Goal: Transaction & Acquisition: Purchase product/service

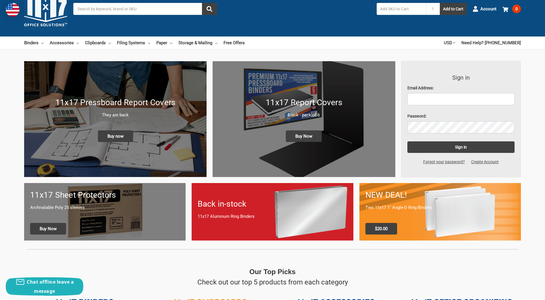
scroll to position [29, 0]
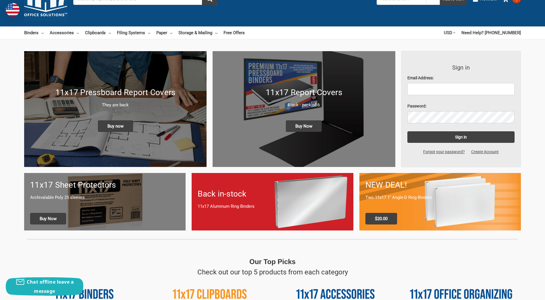
click at [460, 201] on div "NEW DEAL! Two 11x17 1" Angle-D Ring Binders $20.00" at bounding box center [439, 201] width 161 height 57
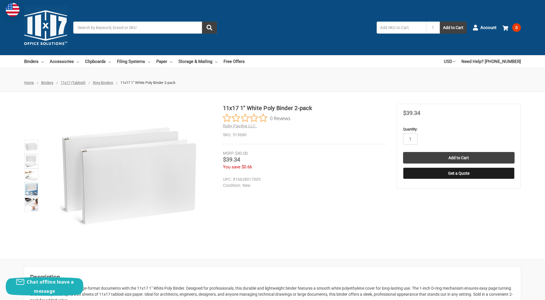
click at [104, 82] on span "Ring Binders" at bounding box center [103, 82] width 20 height 4
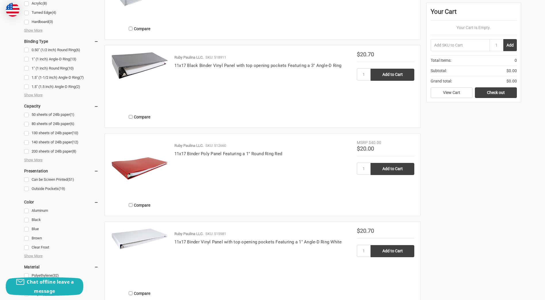
scroll to position [345, 0]
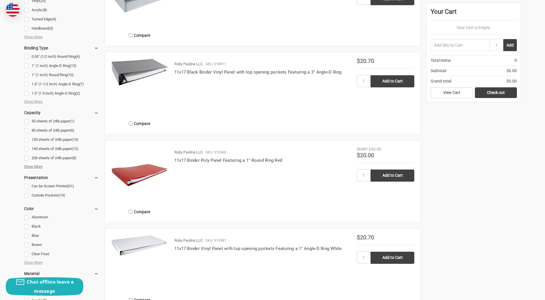
click at [29, 166] on span "Show More" at bounding box center [33, 167] width 18 height 6
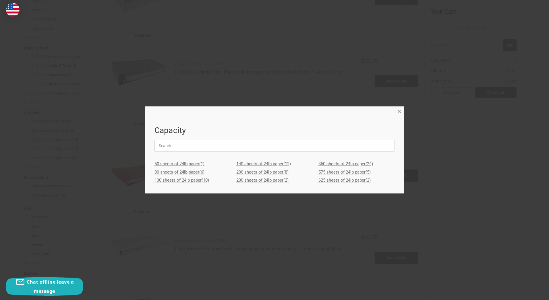
click at [400, 111] on span "×" at bounding box center [400, 111] width 4 height 8
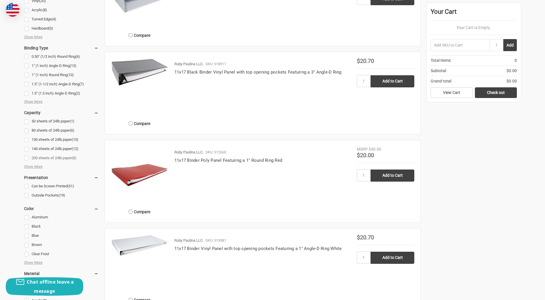
click at [54, 157] on link "200 sheets of 24lb paper (8)" at bounding box center [61, 158] width 74 height 8
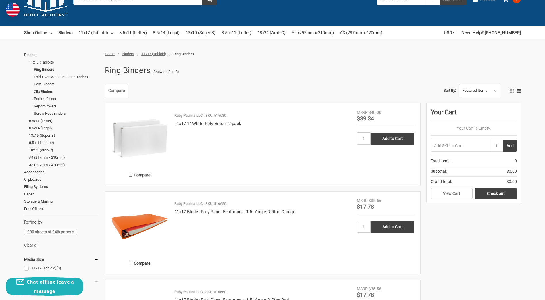
scroll to position [57, 0]
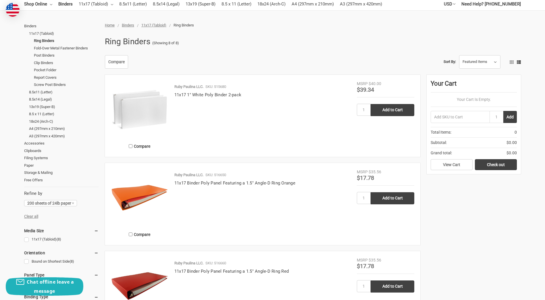
click at [151, 118] on img at bounding box center [139, 109] width 57 height 57
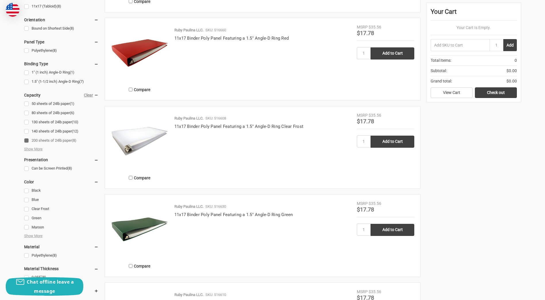
scroll to position [287, 0]
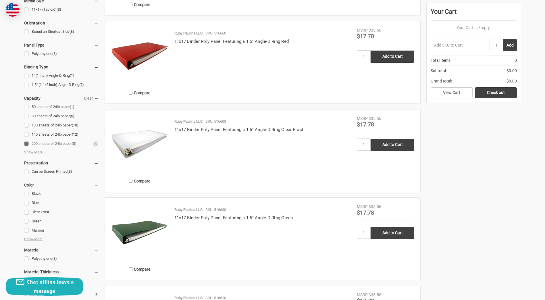
click at [28, 143] on link "200 sheets of 24lb paper (8)" at bounding box center [61, 144] width 74 height 8
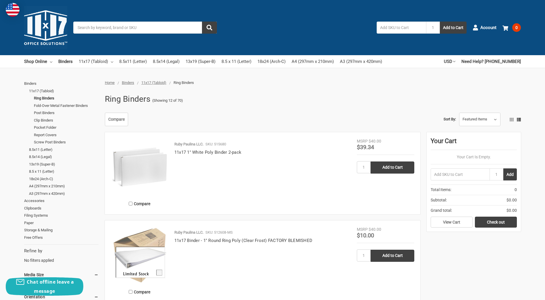
click at [93, 28] on input "Search" at bounding box center [145, 28] width 144 height 12
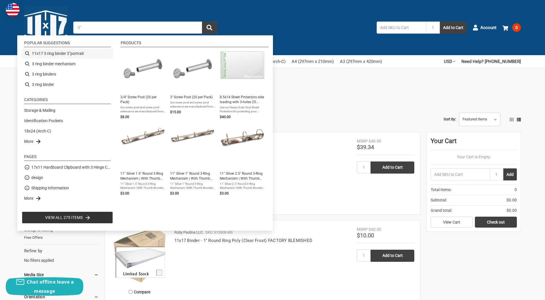
click at [66, 52] on li "11x17 3 ring binder 3"portrait" at bounding box center [67, 53] width 91 height 10
type input "11x17 3 ring binder 3"portrait"
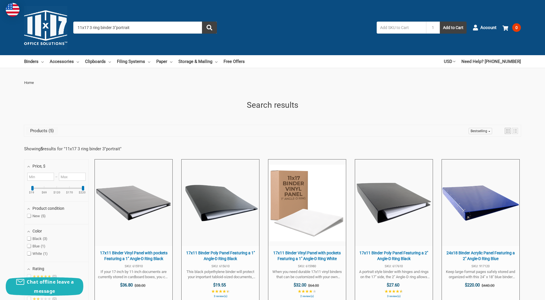
click at [114, 28] on input "11x17 3 ring binder 3"portrait" at bounding box center [145, 28] width 144 height 12
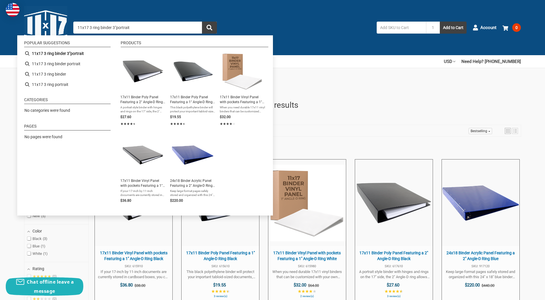
drag, startPoint x: 130, startPoint y: 29, endPoint x: 117, endPoint y: 30, distance: 12.5
click at [117, 30] on input "11x17 3 ring binder 3"portrait" at bounding box center [145, 28] width 144 height 12
type input "11x17 3 ring binder 3""
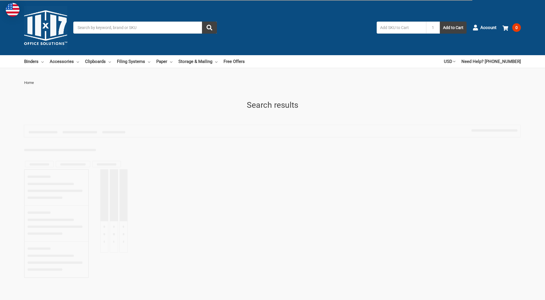
type input "11x17 3 ring binder 3""
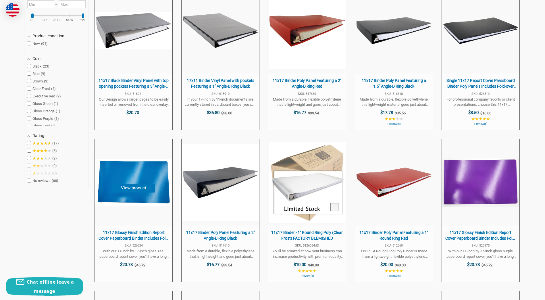
scroll to position [201, 0]
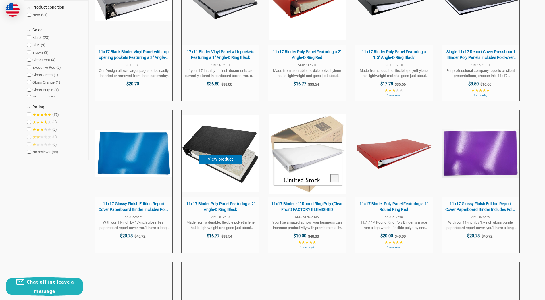
click at [207, 205] on span "11x17 Binder Poly Panel Featuring a 2" Angle-D Ring Black" at bounding box center [220, 206] width 72 height 11
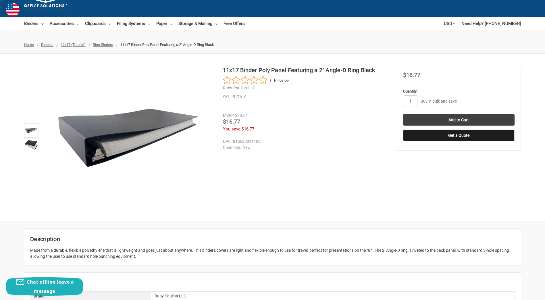
scroll to position [29, 0]
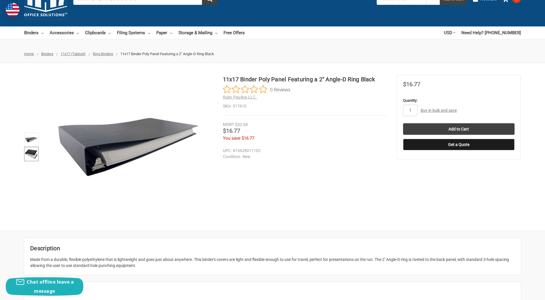
click at [30, 152] on img at bounding box center [31, 154] width 13 height 13
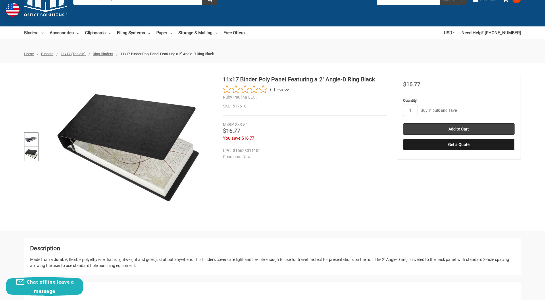
click at [29, 140] on img at bounding box center [31, 139] width 13 height 13
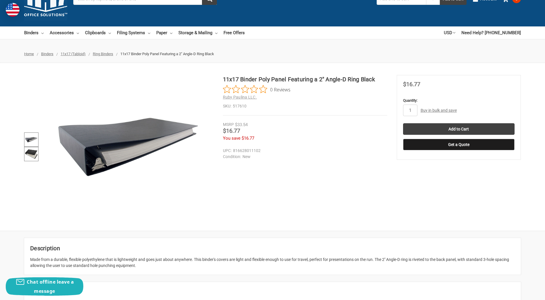
click at [30, 153] on img at bounding box center [31, 154] width 13 height 13
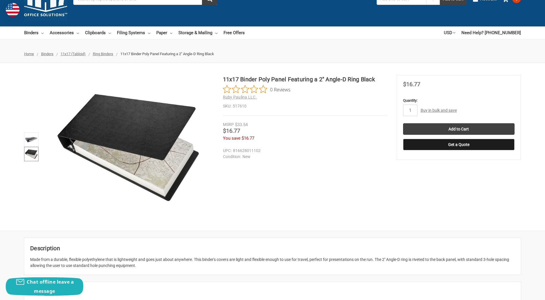
click at [430, 111] on link "Buy in bulk and save" at bounding box center [439, 110] width 36 height 5
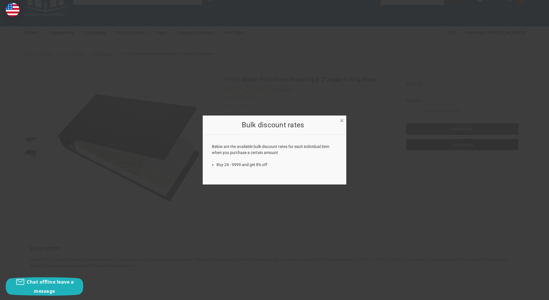
click at [340, 122] on span "×" at bounding box center [342, 120] width 4 height 8
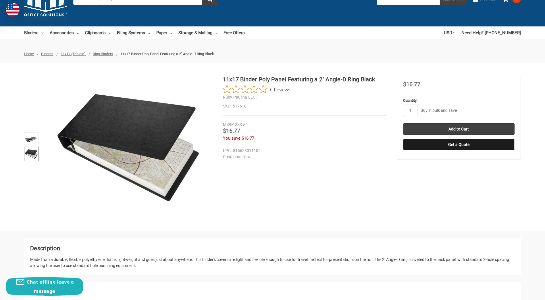
click at [433, 111] on link "Buy in bulk and save" at bounding box center [439, 110] width 36 height 5
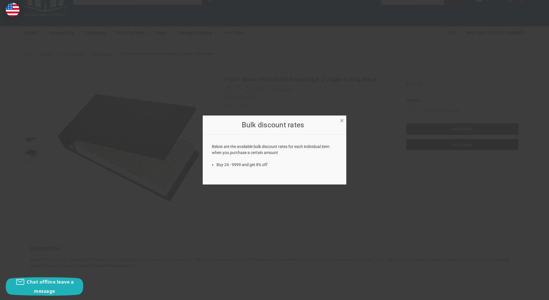
click at [341, 121] on span "×" at bounding box center [342, 120] width 4 height 8
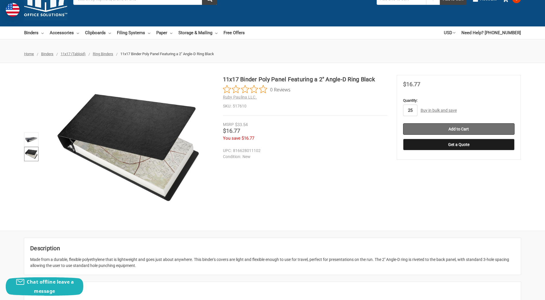
type input "25"
click at [438, 127] on input "Add to Cart" at bounding box center [458, 128] width 111 height 11
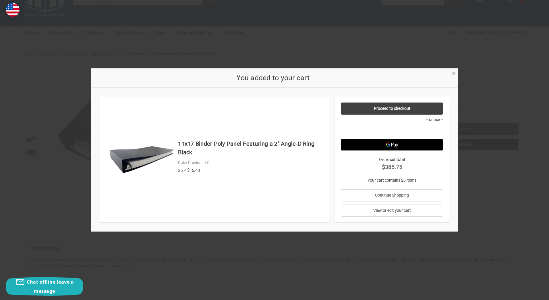
click at [456, 73] on span "×" at bounding box center [454, 73] width 4 height 8
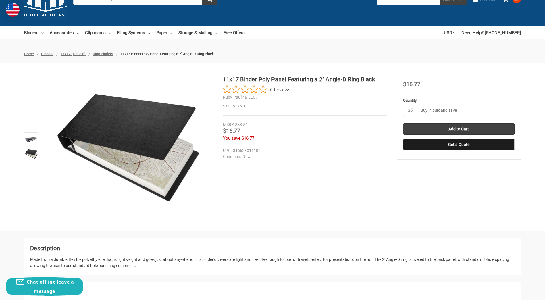
click at [107, 55] on span "Ring Binders" at bounding box center [103, 54] width 20 height 4
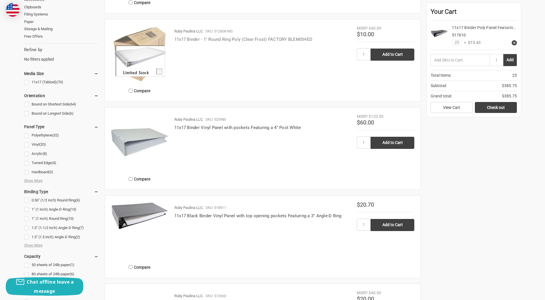
scroll to position [230, 0]
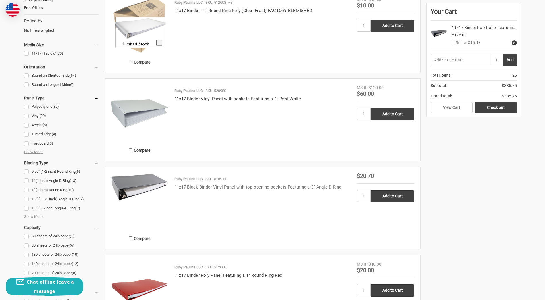
click at [282, 188] on link "11x17 Black Binder Vinyl Panel with top opening pockets Featuring a 3" Angle-D …" at bounding box center [257, 186] width 167 height 5
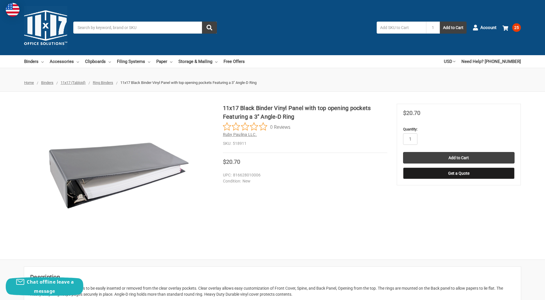
click at [237, 135] on span "Ruby Paulina LLC." at bounding box center [240, 134] width 34 height 5
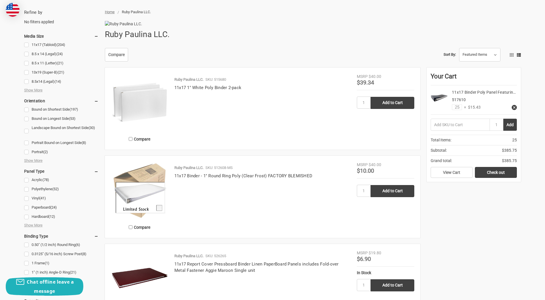
scroll to position [57, 0]
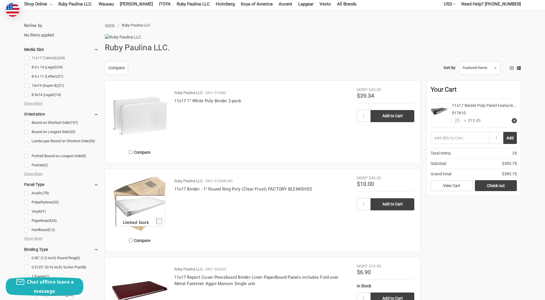
click at [28, 57] on link "11x17 (Tabloid) (204)" at bounding box center [61, 58] width 74 height 8
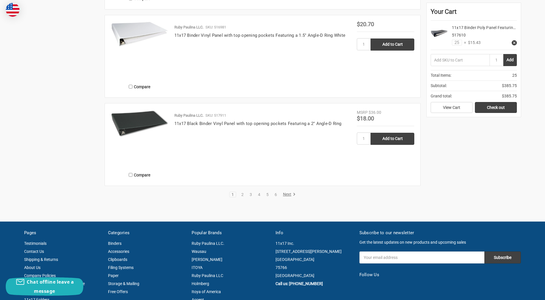
scroll to position [1006, 0]
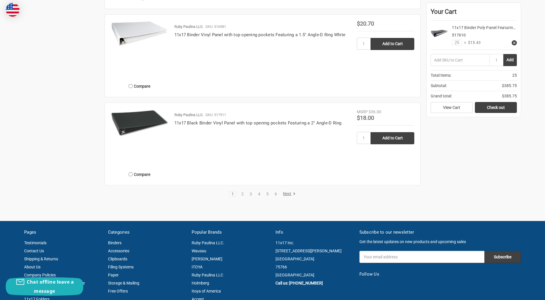
click at [283, 197] on link "Next" at bounding box center [288, 193] width 15 height 5
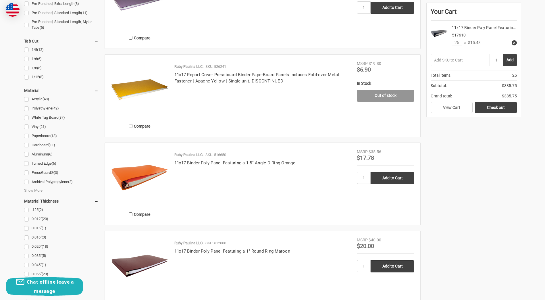
scroll to position [690, 0]
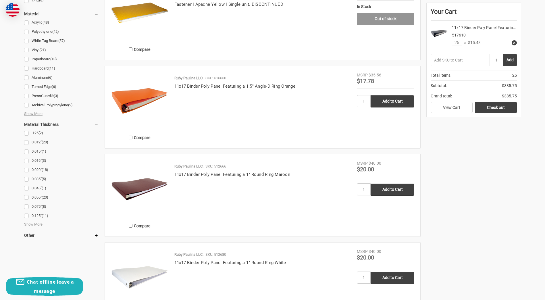
click at [206, 114] on div "Ruby Paulina LLC. SKU: 516650 11x17 Binder Poly Panel Featuring a 1.5" Angle-D …" at bounding box center [262, 108] width 188 height 67
drag, startPoint x: 206, startPoint y: 114, endPoint x: 242, endPoint y: 99, distance: 39.3
click at [242, 89] on link "11x17 Binder Poly Panel Featuring a 1.5" Angle-D Ring Orange" at bounding box center [234, 86] width 121 height 5
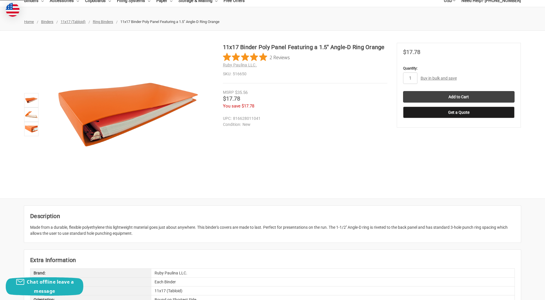
scroll to position [57, 0]
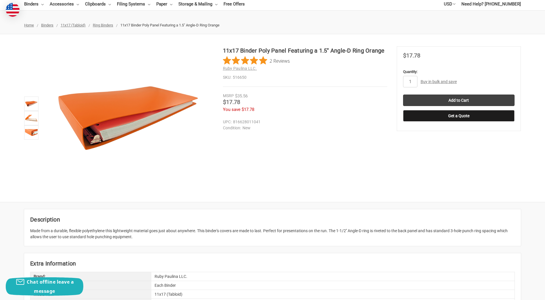
click at [279, 62] on span "2 Reviews" at bounding box center [280, 60] width 20 height 9
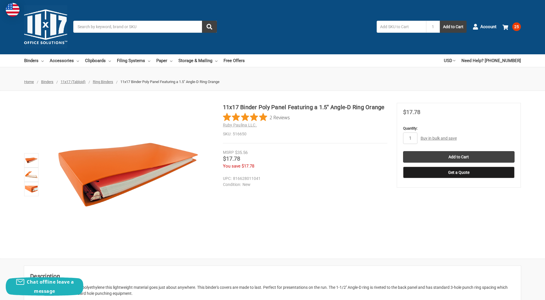
scroll to position [0, 0]
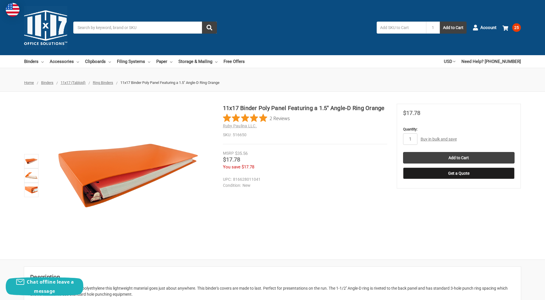
click at [433, 139] on link "Buy in bulk and save" at bounding box center [439, 139] width 36 height 5
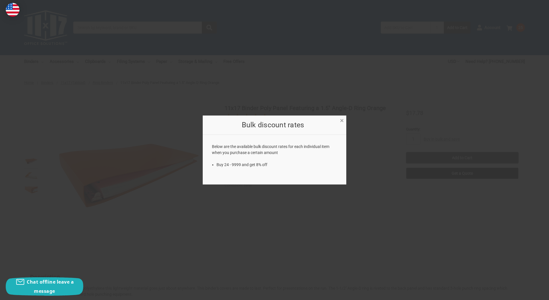
click at [341, 120] on span "×" at bounding box center [342, 120] width 4 height 8
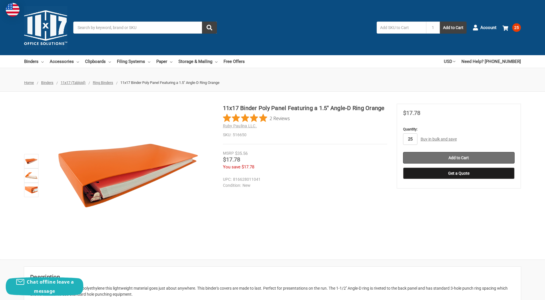
type input "25"
click at [428, 158] on input "Add to Cart" at bounding box center [458, 157] width 111 height 11
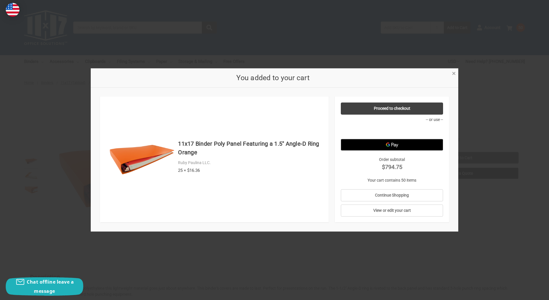
click at [453, 72] on span "×" at bounding box center [454, 73] width 4 height 8
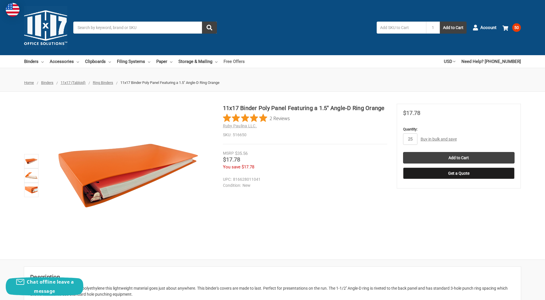
click at [234, 62] on link "Free Offers" at bounding box center [234, 61] width 21 height 13
click at [98, 83] on span "Ring Binders" at bounding box center [103, 82] width 20 height 4
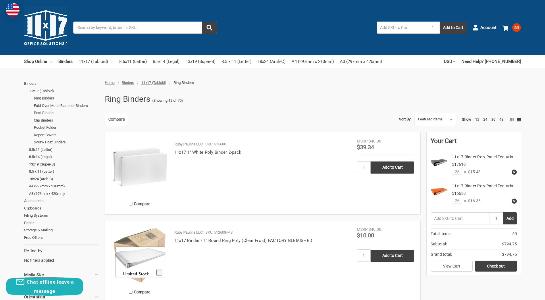
click at [51, 97] on link "Ring Binders" at bounding box center [66, 98] width 65 height 7
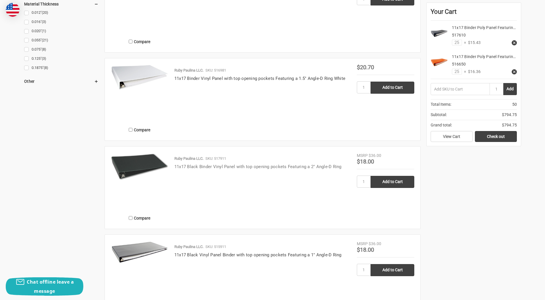
scroll to position [718, 0]
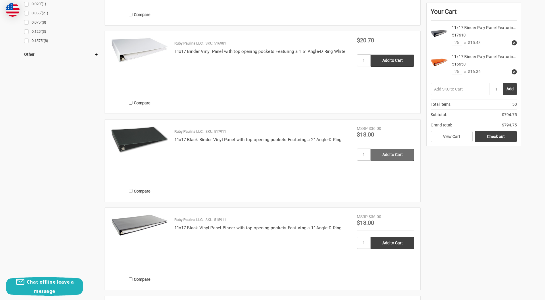
click at [380, 153] on input "Add to Cart" at bounding box center [393, 155] width 44 height 12
type input "Add to Cart"
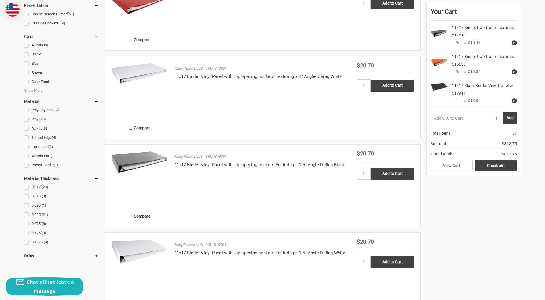
scroll to position [517, 0]
click at [28, 187] on link "0.012" (20)" at bounding box center [61, 187] width 74 height 8
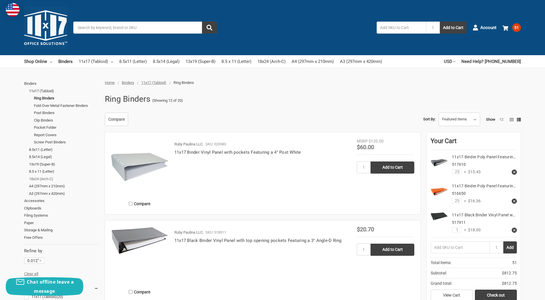
click at [35, 181] on link "18x24 (Arch-C)" at bounding box center [64, 178] width 70 height 7
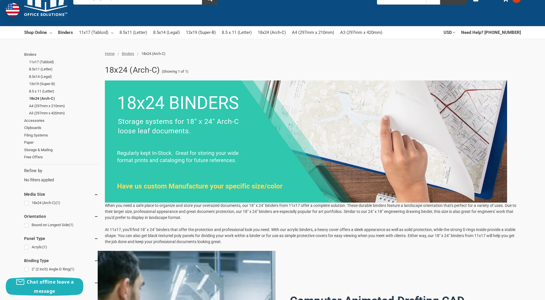
scroll to position [29, 0]
